Goal: Task Accomplishment & Management: Use online tool/utility

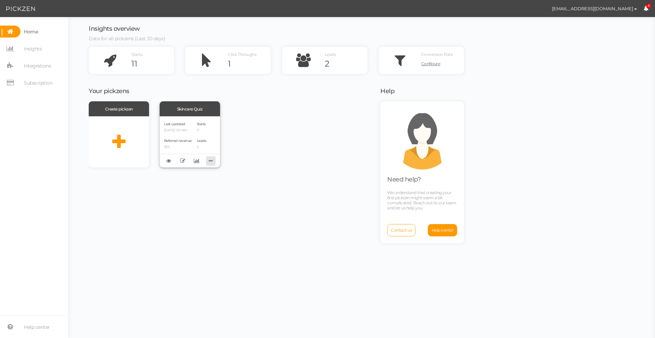
click at [210, 165] on icon at bounding box center [211, 161] width 10 height 11
click at [255, 170] on div "Create pickzen Skincare Quiz Last updated [DATE] 1:55 AM Referred revenue $35 S…" at bounding box center [230, 218] width 283 height 235
click at [200, 115] on div "Skincare Quiz" at bounding box center [190, 108] width 60 height 15
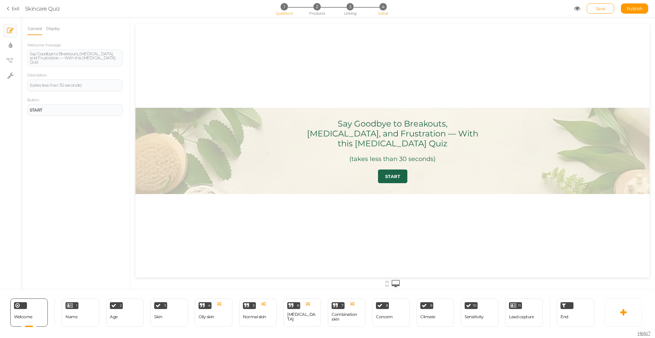
click at [377, 9] on li "4 Install" at bounding box center [383, 6] width 32 height 7
select select "pct"
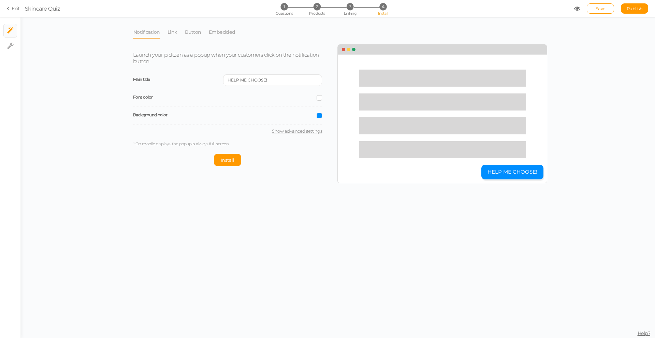
click at [164, 31] on li "Notification" at bounding box center [150, 32] width 34 height 13
click at [172, 34] on link "Link" at bounding box center [172, 32] width 11 height 13
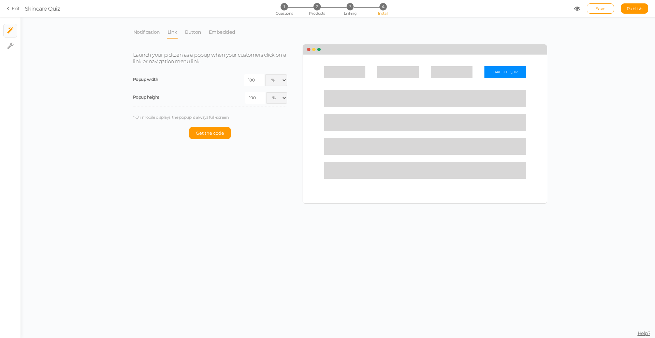
click at [165, 32] on li "Notification" at bounding box center [150, 32] width 34 height 13
click at [135, 28] on link "Notification" at bounding box center [146, 32] width 27 height 13
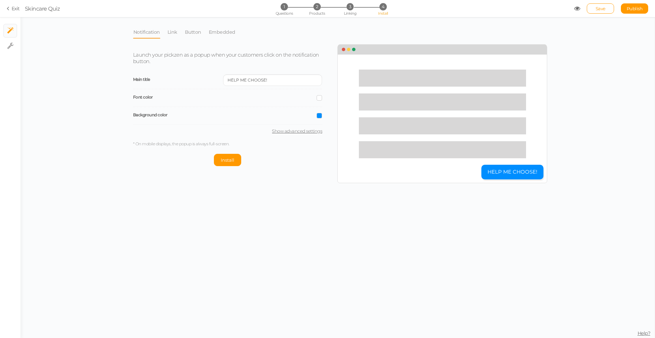
click at [181, 30] on li "Link" at bounding box center [175, 32] width 17 height 13
click at [166, 34] on li "Notification" at bounding box center [150, 32] width 34 height 13
click at [175, 34] on link "Link" at bounding box center [172, 32] width 11 height 13
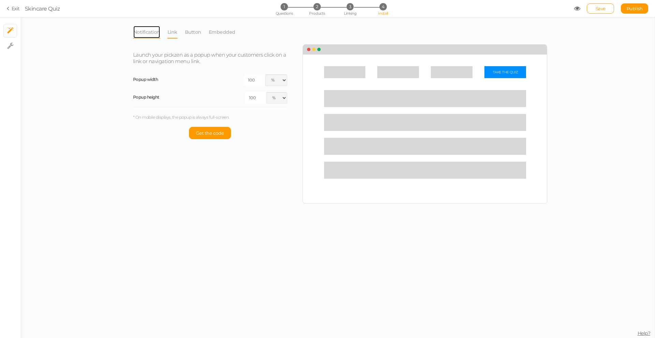
click at [139, 32] on link "Notification" at bounding box center [146, 32] width 27 height 13
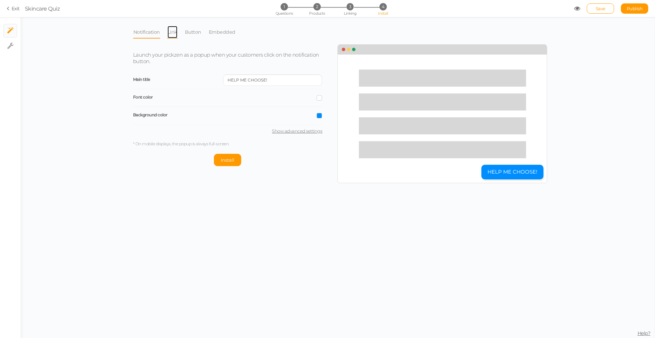
click at [175, 37] on link "Link" at bounding box center [172, 32] width 11 height 13
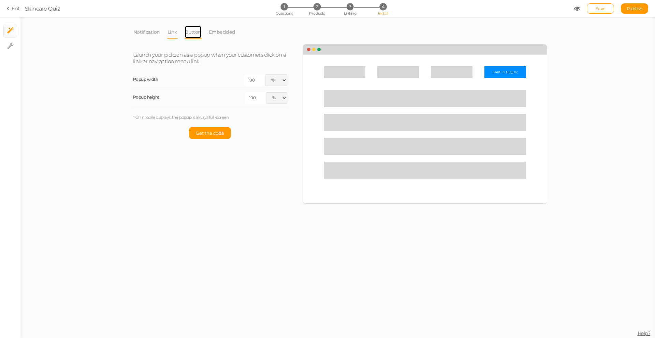
click at [191, 33] on link "Button" at bounding box center [193, 32] width 17 height 13
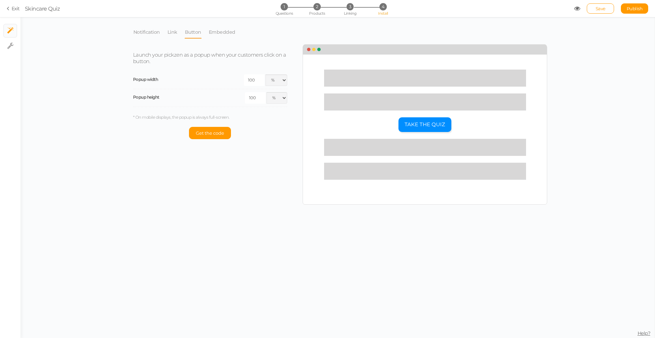
click at [165, 29] on li "Notification" at bounding box center [150, 32] width 34 height 13
click at [169, 31] on link "Link" at bounding box center [172, 32] width 11 height 13
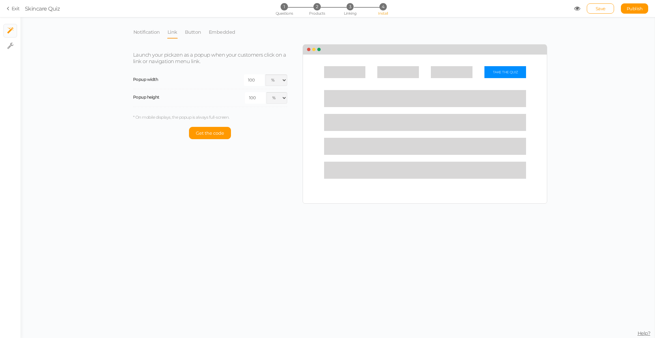
click at [201, 32] on li "Button" at bounding box center [197, 32] width 24 height 13
click at [199, 32] on link "Button" at bounding box center [193, 32] width 17 height 13
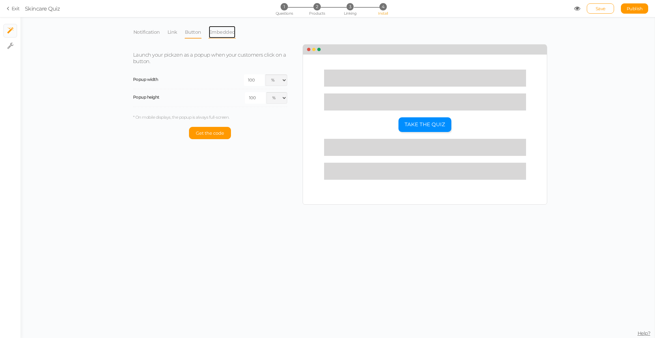
click at [227, 31] on link "Embedded" at bounding box center [222, 32] width 27 height 13
